Goal: Task Accomplishment & Management: Manage account settings

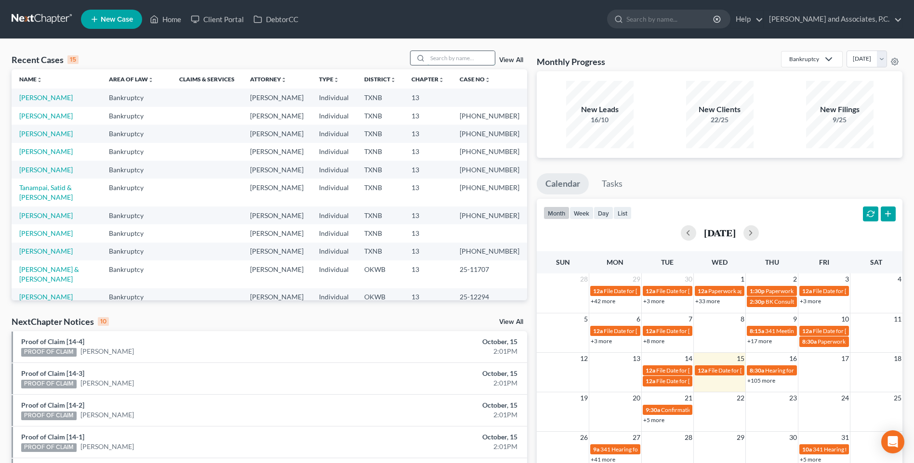
click at [441, 57] on input "search" at bounding box center [460, 58] width 67 height 14
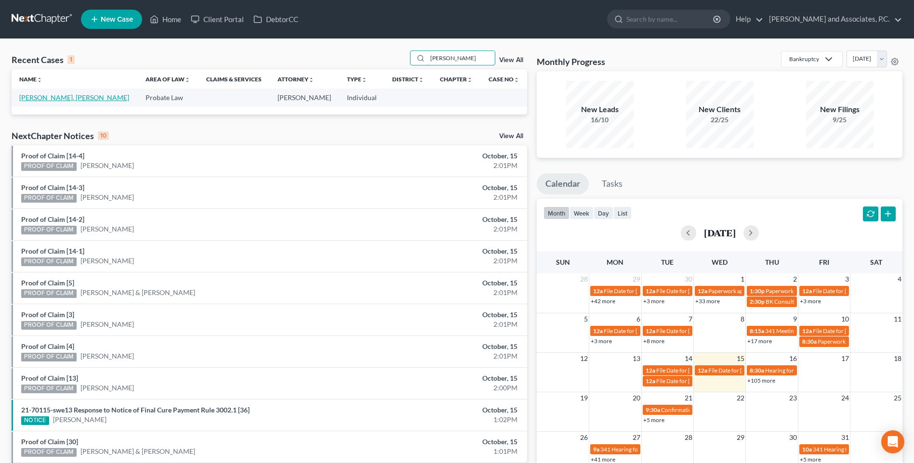
type input "[PERSON_NAME]"
click at [55, 99] on link "[PERSON_NAME], [PERSON_NAME]" at bounding box center [74, 97] width 110 height 8
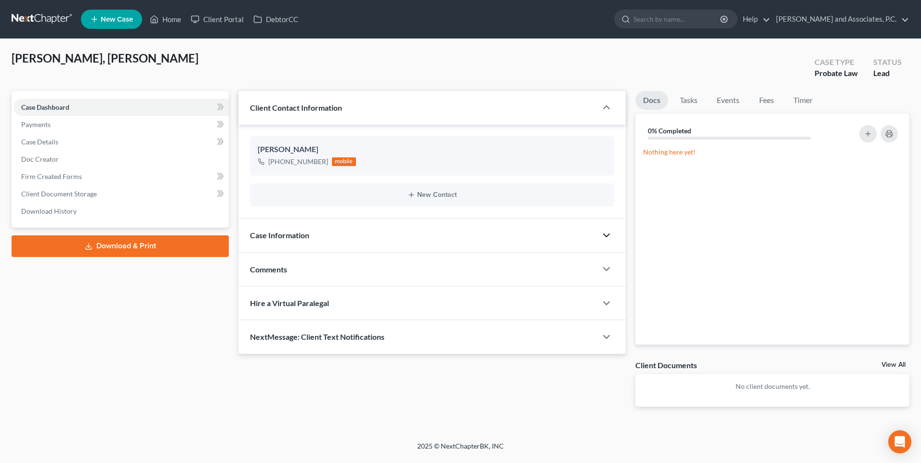
click at [604, 236] on icon "button" at bounding box center [607, 236] width 12 height 12
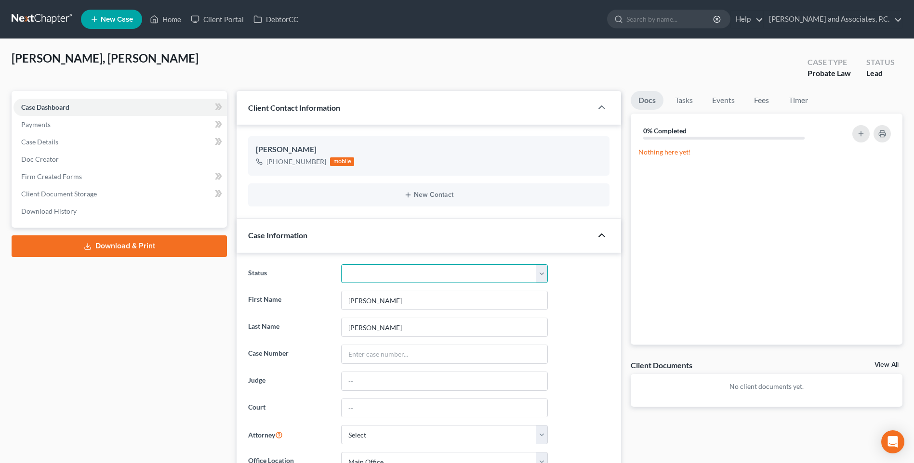
click at [538, 275] on select "Closed without Discharge Complete Converted to 7 Discharged Dismissed Filed Fin…" at bounding box center [444, 273] width 207 height 19
select select "7"
click at [341, 264] on select "Closed without Discharge Complete Converted to 7 Discharged Dismissed Filed Fin…" at bounding box center [444, 273] width 207 height 19
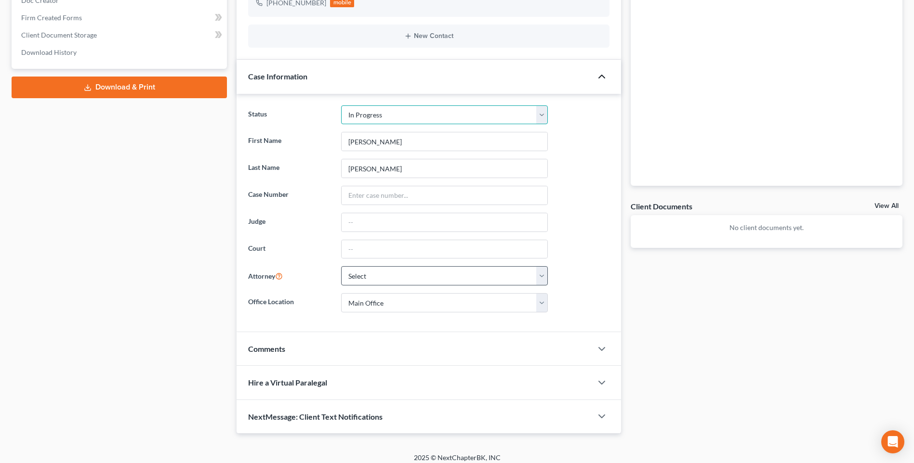
scroll to position [166, 0]
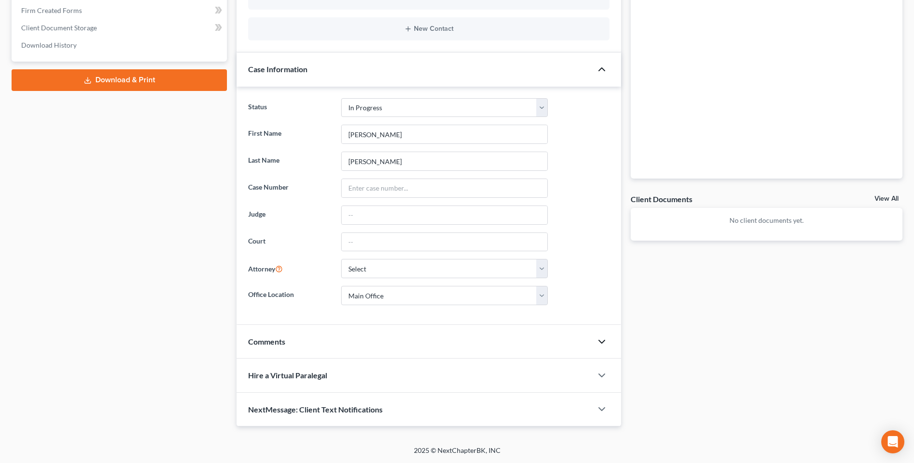
click at [601, 341] on icon "button" at bounding box center [602, 342] width 12 height 12
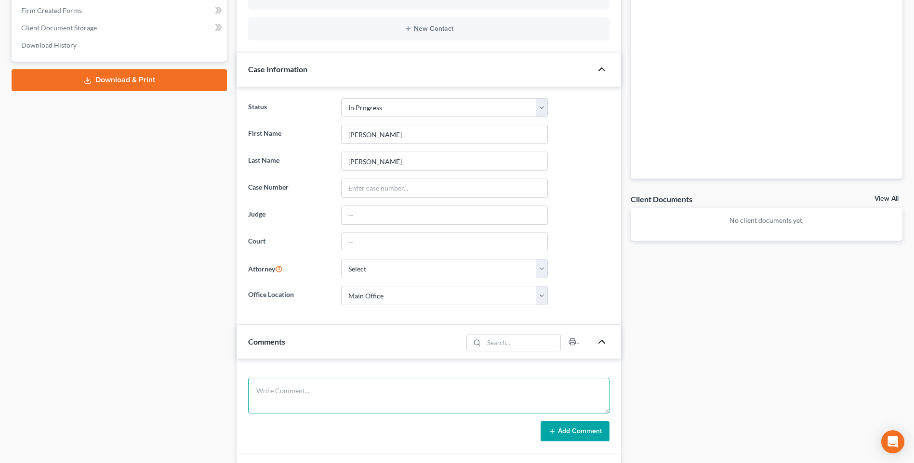
click at [287, 403] on textarea at bounding box center [428, 396] width 361 height 36
type textarea "Prepared Will. RA"
click at [560, 430] on button "Add Comment" at bounding box center [574, 432] width 69 height 20
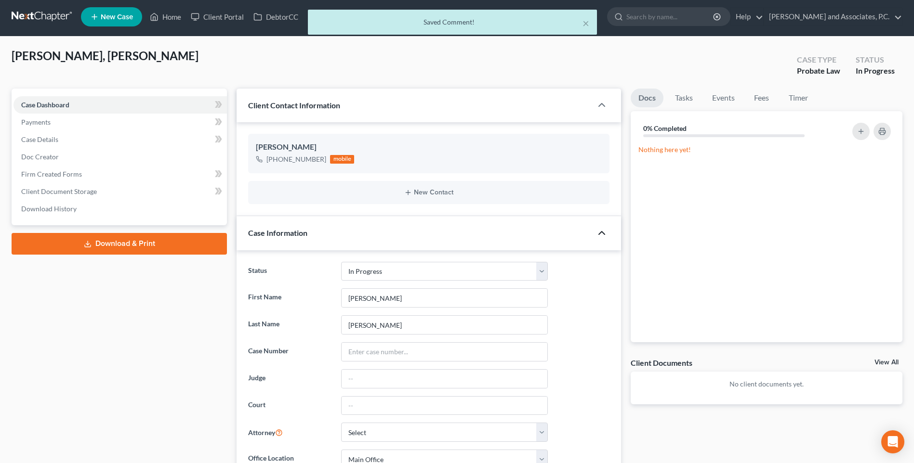
scroll to position [0, 0]
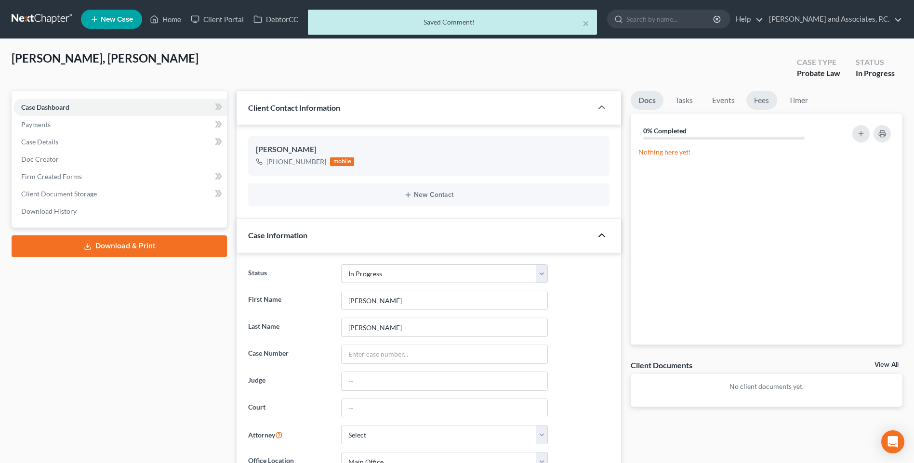
click at [758, 103] on link "Fees" at bounding box center [761, 100] width 31 height 19
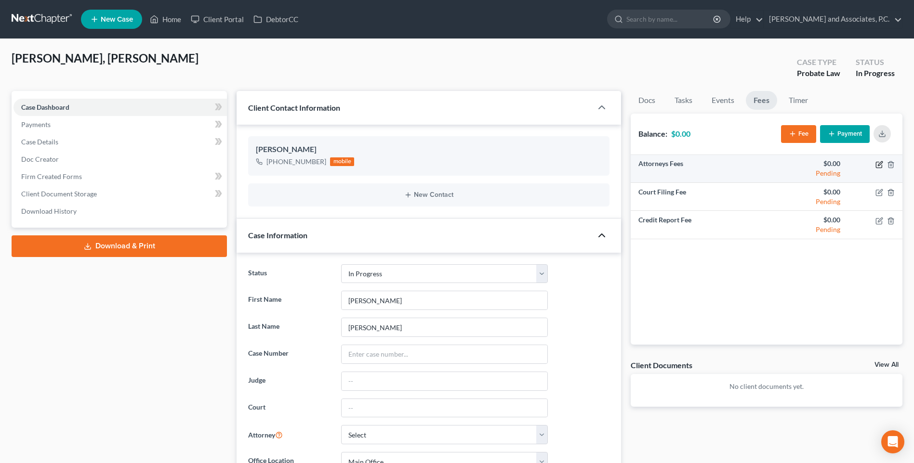
click at [878, 165] on icon "button" at bounding box center [880, 163] width 4 height 4
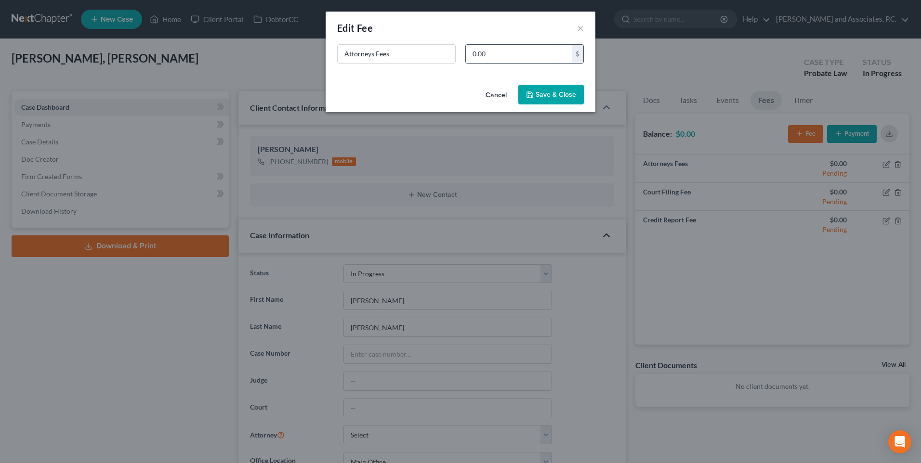
click at [488, 54] on input "0.00" at bounding box center [519, 54] width 106 height 18
type input "300.00"
click at [540, 93] on button "Save & Close" at bounding box center [551, 95] width 66 height 20
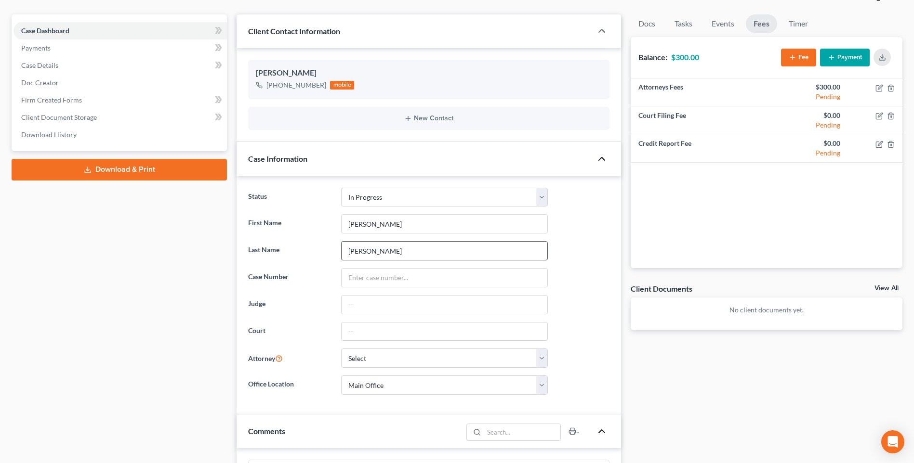
scroll to position [48, 0]
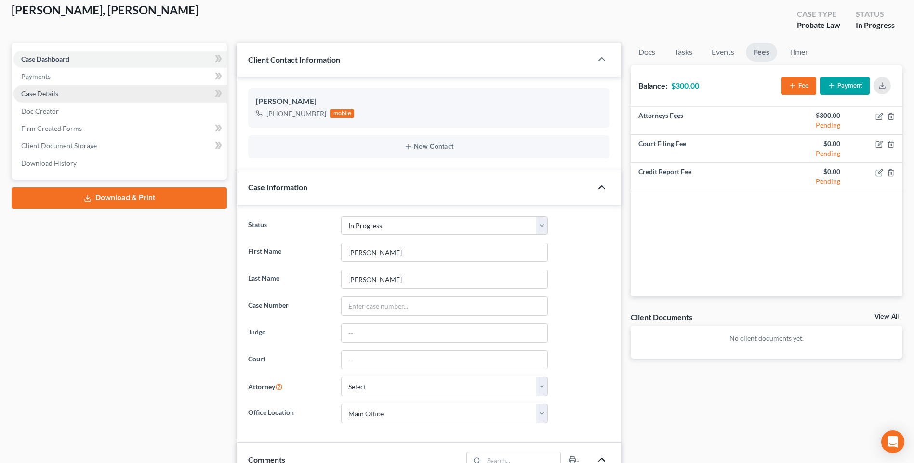
click at [40, 94] on span "Case Details" at bounding box center [39, 94] width 37 height 8
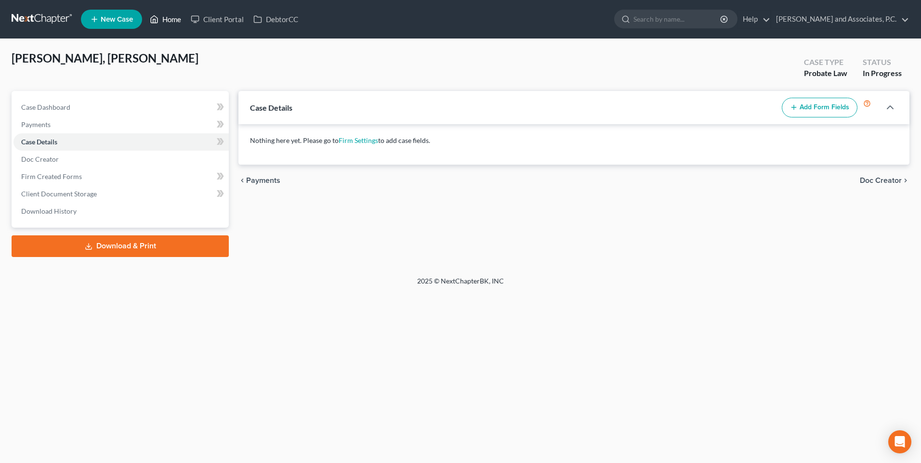
click at [177, 18] on link "Home" at bounding box center [165, 19] width 41 height 17
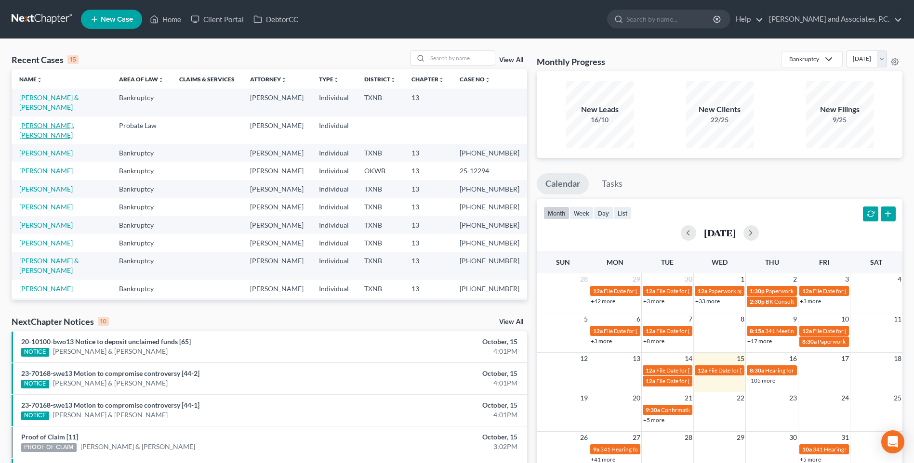
click at [54, 121] on link "[PERSON_NAME], [PERSON_NAME]" at bounding box center [46, 130] width 55 height 18
select select "0"
click at [164, 79] on icon "unfold_more" at bounding box center [161, 80] width 6 height 6
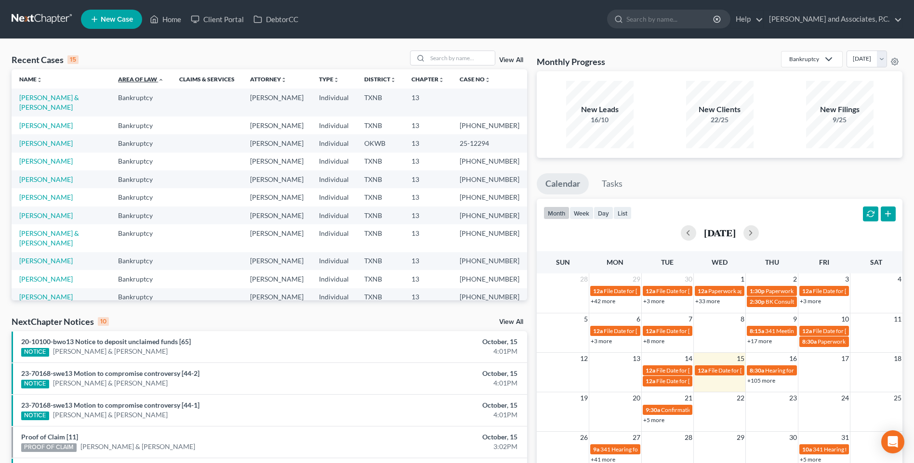
click at [164, 79] on icon "expand_less" at bounding box center [161, 80] width 6 height 6
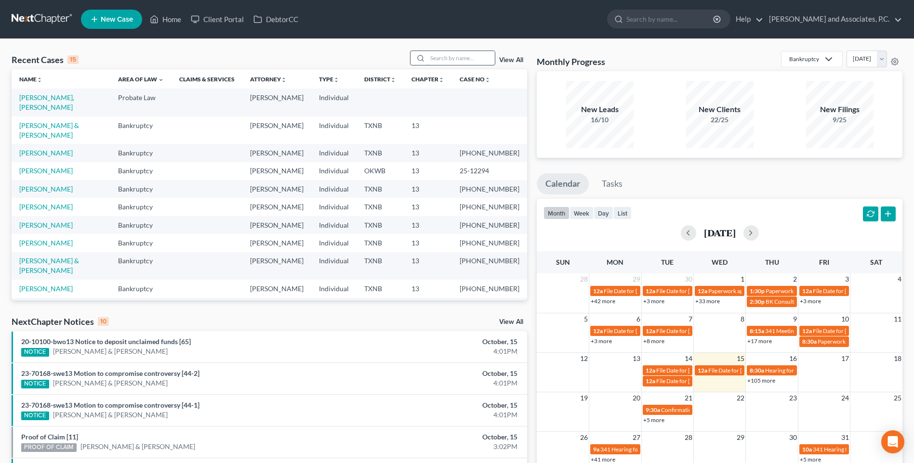
click at [445, 58] on input "search" at bounding box center [460, 58] width 67 height 14
click at [445, 58] on input "[PERSON_NAME]" at bounding box center [460, 58] width 67 height 14
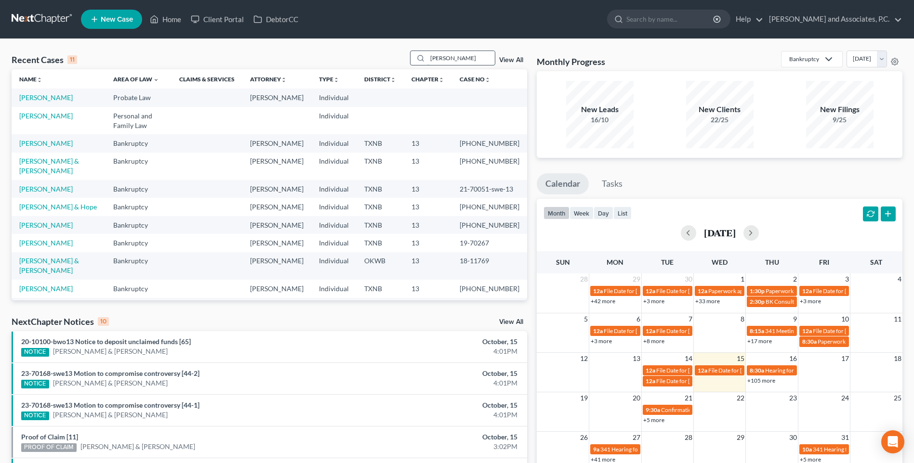
type input "[PERSON_NAME]"
click at [65, 175] on link "[PERSON_NAME] & [PERSON_NAME]" at bounding box center [49, 166] width 60 height 18
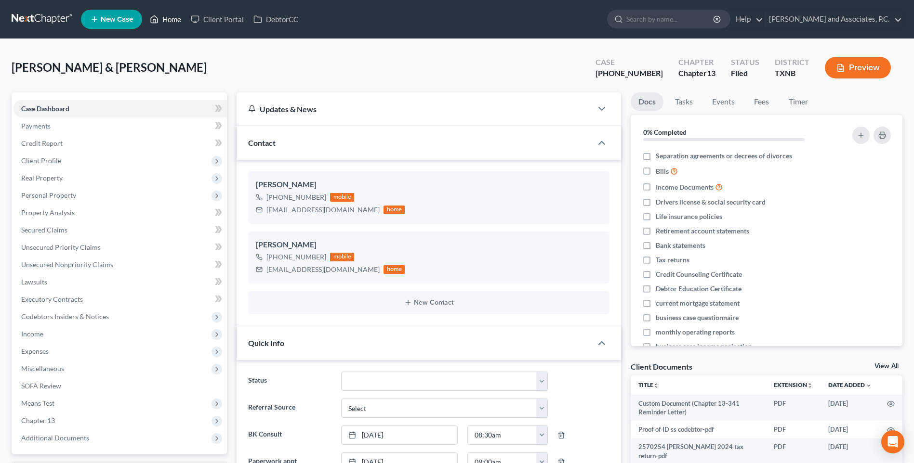
click at [179, 21] on link "Home" at bounding box center [165, 19] width 41 height 17
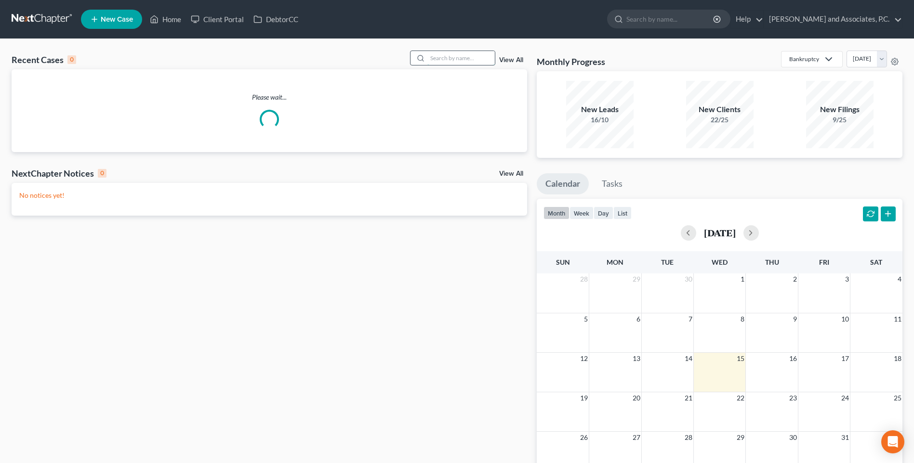
click at [454, 60] on input "search" at bounding box center [460, 58] width 67 height 14
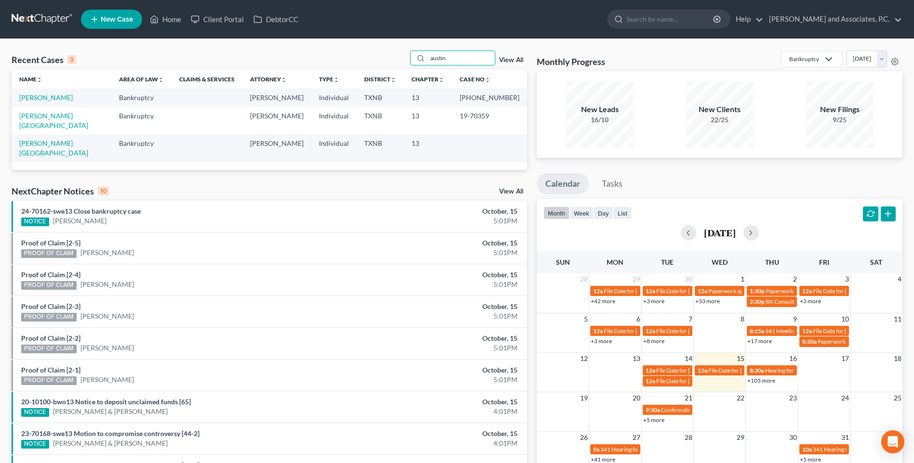
type input "austin"
